Goal: Information Seeking & Learning: Find specific fact

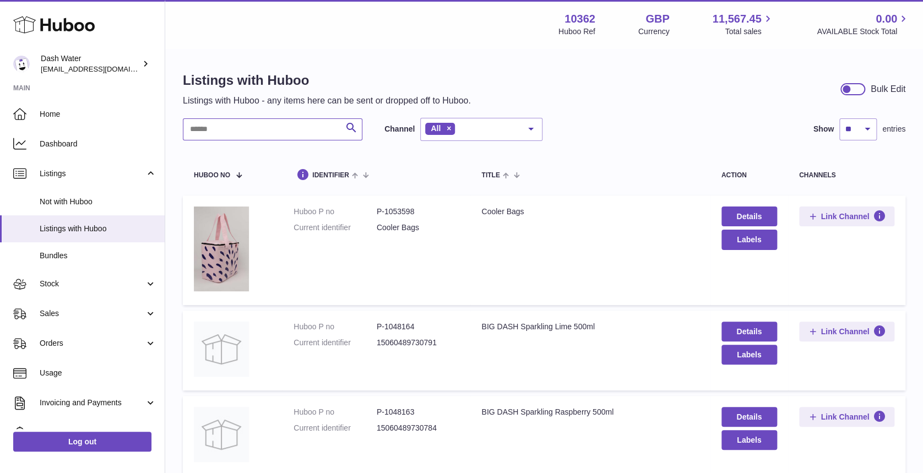
click at [224, 124] on input "text" at bounding box center [273, 129] width 180 height 22
paste input "******"
type input "******"
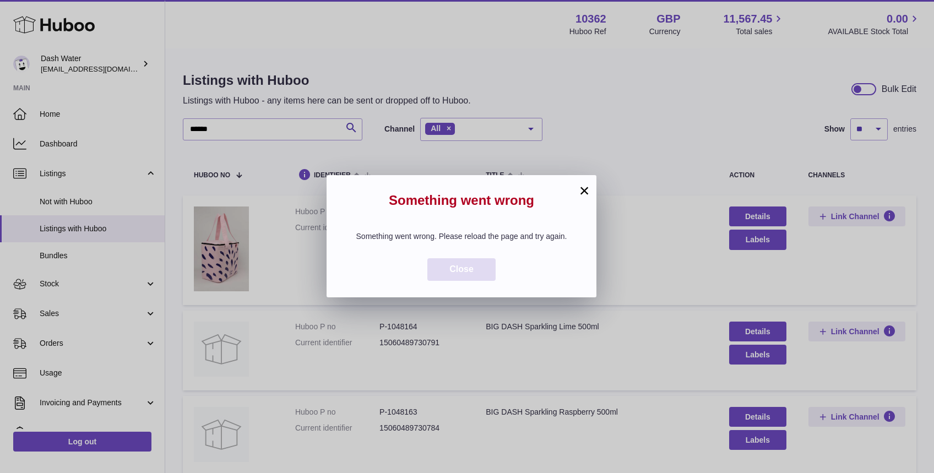
click at [479, 275] on button "Close" at bounding box center [461, 269] width 68 height 23
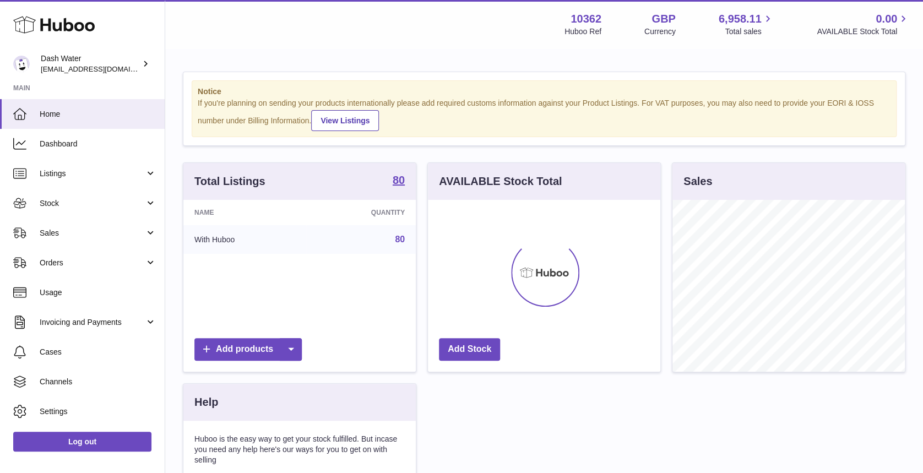
scroll to position [172, 232]
click at [95, 196] on link "Stock" at bounding box center [82, 203] width 165 height 30
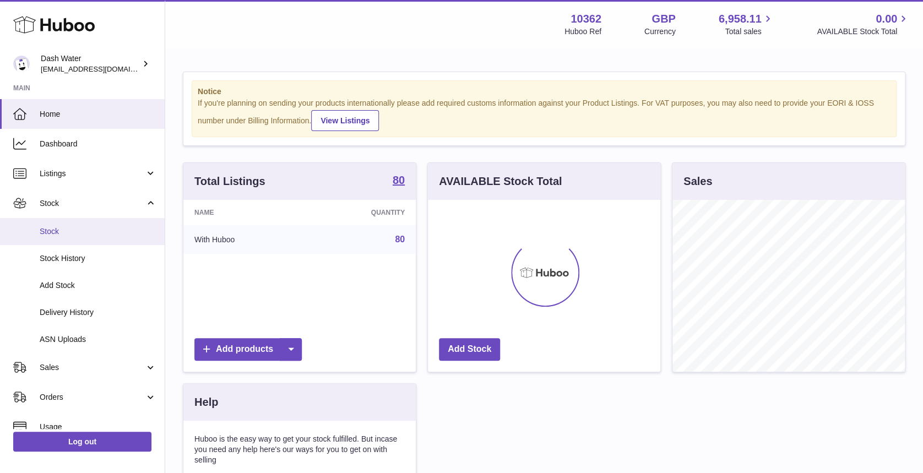
click at [90, 226] on span "Stock" at bounding box center [98, 231] width 117 height 10
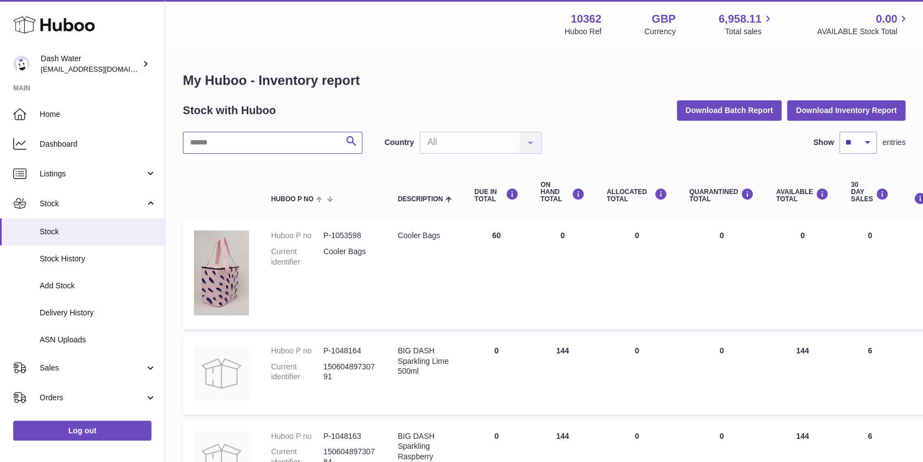
click at [241, 137] on input "text" at bounding box center [273, 143] width 180 height 22
paste input "******"
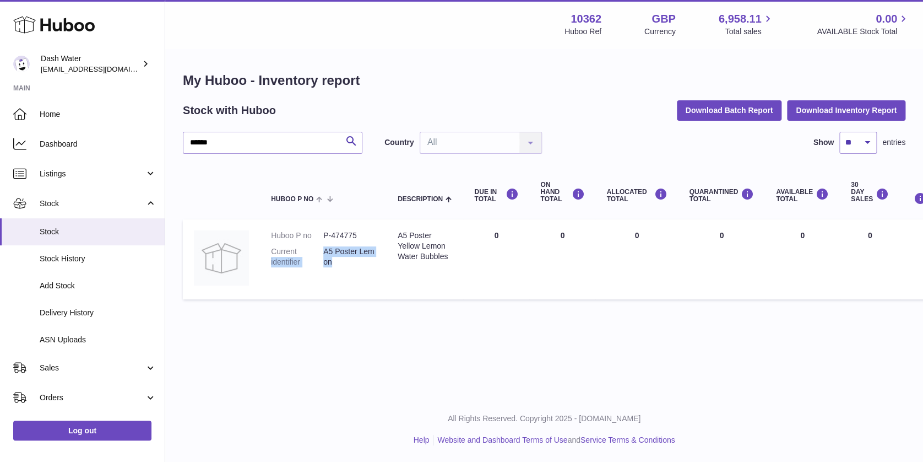
drag, startPoint x: 321, startPoint y: 249, endPoint x: 352, endPoint y: 260, distance: 33.6
click at [352, 260] on dl "Huboo P no P-474775 Current identifier A5 Poster Lemon" at bounding box center [323, 251] width 105 height 42
click at [352, 260] on dd "A5 Poster Lemon" at bounding box center [349, 256] width 52 height 21
drag, startPoint x: 334, startPoint y: 260, endPoint x: 323, endPoint y: 251, distance: 14.5
click at [323, 251] on dd "A5 Poster Lemon" at bounding box center [349, 256] width 52 height 21
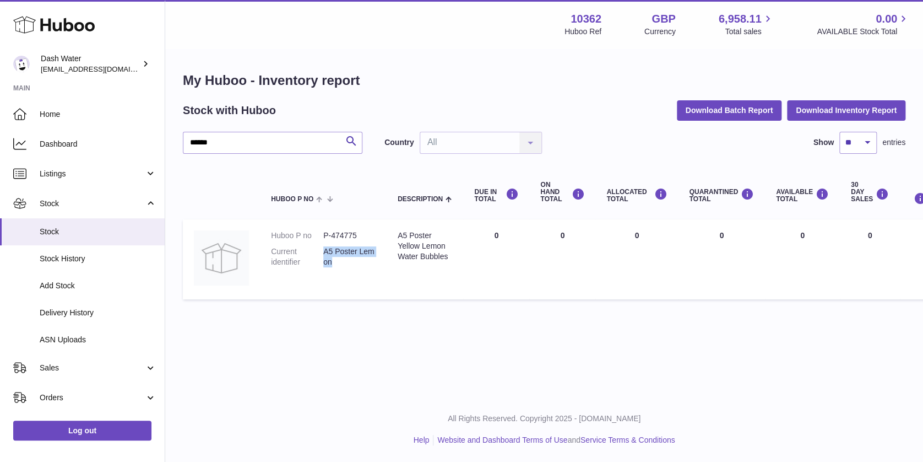
copy dd "A5 Poster Lemon"
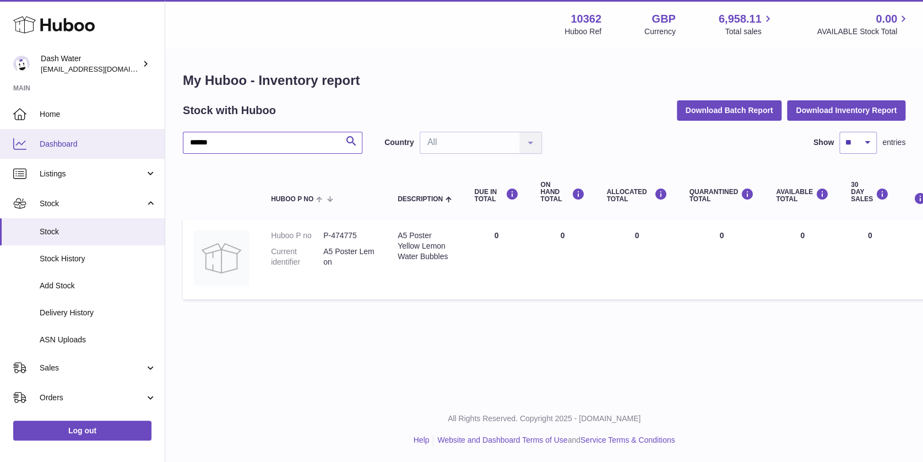
drag, startPoint x: 243, startPoint y: 140, endPoint x: 77, endPoint y: 141, distance: 166.3
click at [77, 141] on div "Huboo Dash Water bea@dash-water.com Main Home Dashboard Listings Not with Huboo…" at bounding box center [461, 231] width 923 height 462
paste input "text"
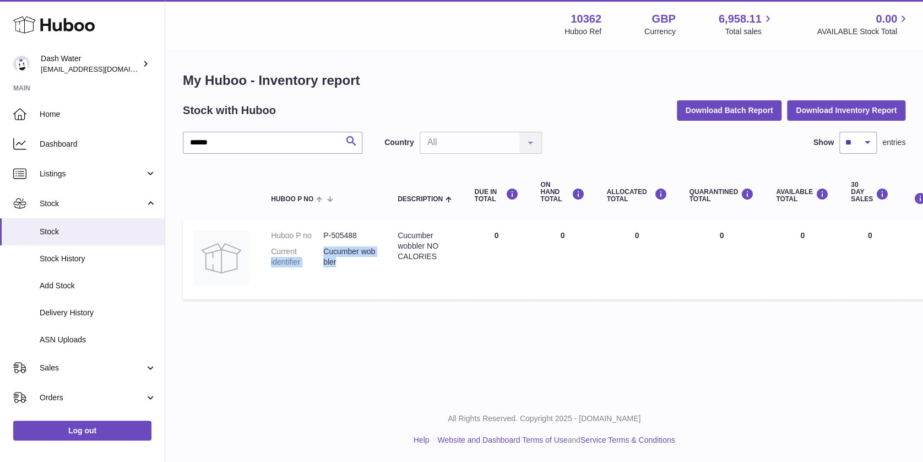
drag, startPoint x: 322, startPoint y: 247, endPoint x: 358, endPoint y: 268, distance: 41.9
click at [358, 268] on dl "Huboo P no P-505488 Current identifier Cucumber wobbler" at bounding box center [323, 251] width 105 height 42
click at [351, 271] on dl "Huboo P no P-505488 Current identifier Cucumber wobbler" at bounding box center [323, 251] width 105 height 42
drag, startPoint x: 343, startPoint y: 265, endPoint x: 325, endPoint y: 251, distance: 22.4
click at [325, 251] on dd "Cucumber wobbler" at bounding box center [349, 256] width 52 height 21
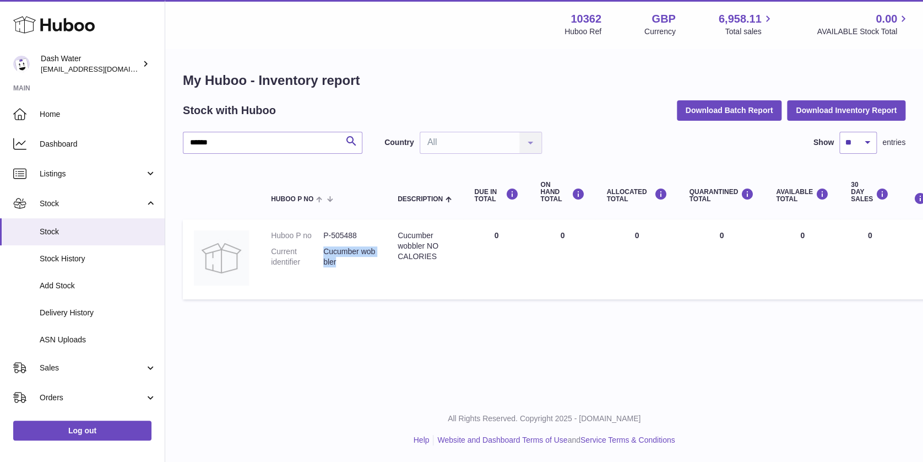
copy dd "Cucumber wobbler"
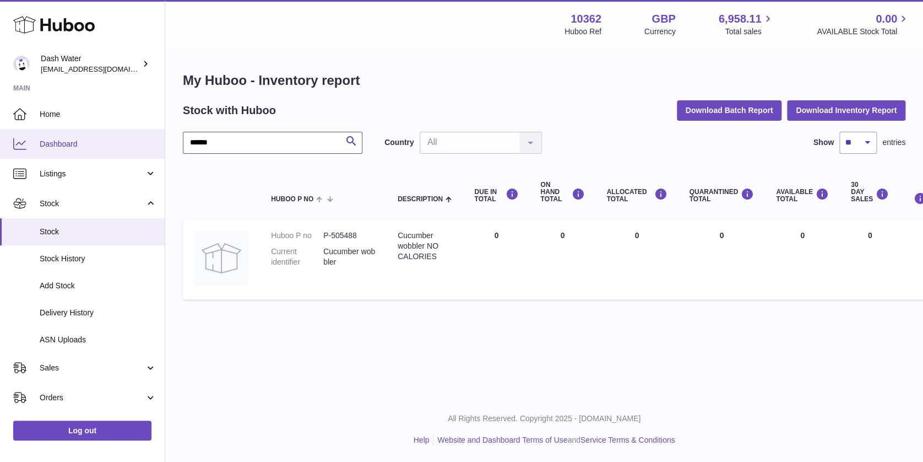
drag, startPoint x: 169, startPoint y: 140, endPoint x: 153, endPoint y: 145, distance: 17.2
click at [155, 140] on div "Huboo Dash Water bea@dash-water.com Main Home Dashboard Listings Not with Huboo…" at bounding box center [461, 231] width 923 height 462
paste input "text"
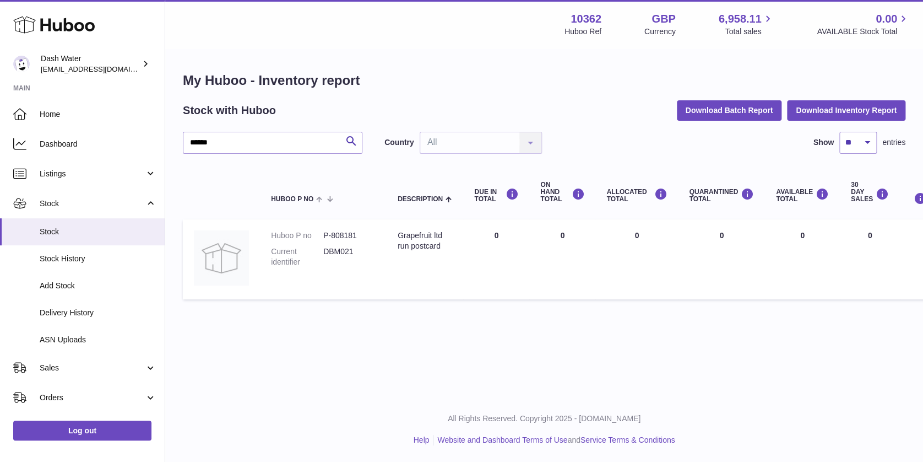
click at [343, 252] on dd "DBM021" at bounding box center [349, 256] width 52 height 21
copy dd "DBM021"
drag, startPoint x: 238, startPoint y: 135, endPoint x: 5, endPoint y: 119, distance: 233.5
click at [5, 119] on div "Huboo Dash Water bea@dash-water.com Main Home Dashboard Listings Not with Huboo…" at bounding box center [461, 231] width 923 height 462
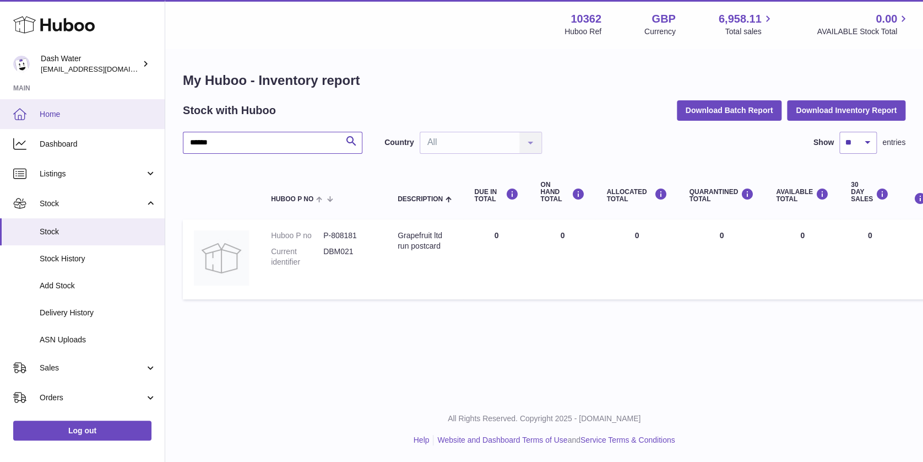
paste input "*"
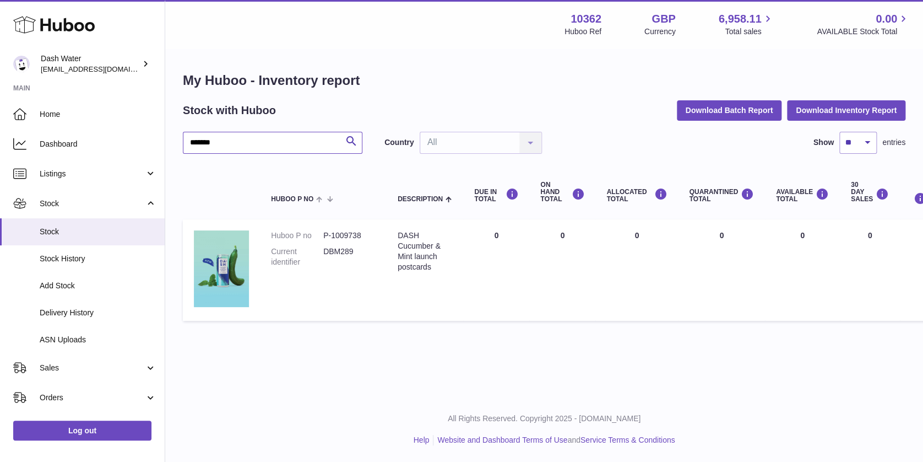
type input "*******"
click at [341, 247] on dd "DBM289" at bounding box center [349, 256] width 52 height 21
copy dd "DBM289"
